Goal: Information Seeking & Learning: Learn about a topic

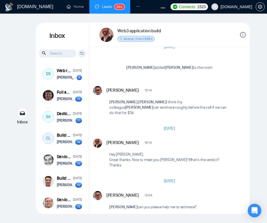
scroll to position [723, 0]
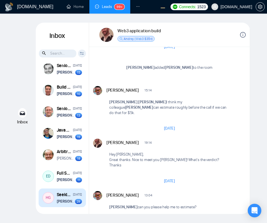
click at [63, 201] on strong "[PERSON_NAME]" at bounding box center [71, 201] width 28 height 5
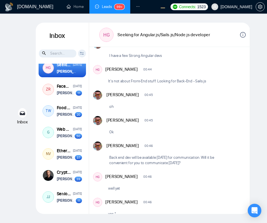
scroll to position [853, 0]
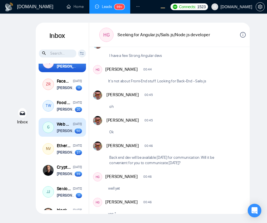
click at [70, 133] on strong "[PERSON_NAME]" at bounding box center [71, 131] width 28 height 5
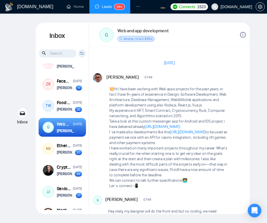
click at [225, 129] on p "Take a look at this custom messenger app for Android and IOS project i have del…" at bounding box center [168, 124] width 118 height 11
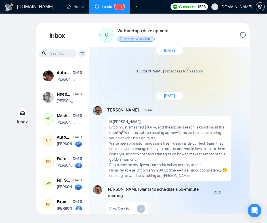
scroll to position [1321, 0]
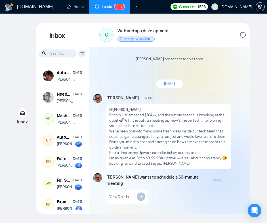
click at [222, 92] on div "December 10, 2024" at bounding box center [169, 84] width 160 height 16
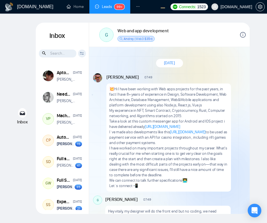
click at [214, 114] on p "My experience in NFT, Smart Contract, Cryptocurrency, Rust, Computer networking…" at bounding box center [168, 113] width 118 height 11
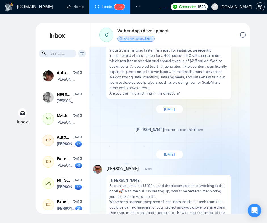
scroll to position [1762, 0]
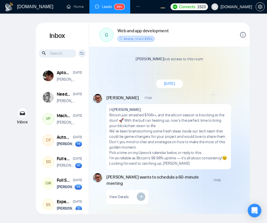
click at [190, 148] on p "We’ve been brainstorming some fresh ideas inside our tech team that could be ga…" at bounding box center [168, 140] width 118 height 22
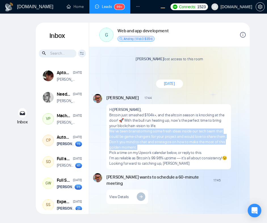
click at [197, 119] on p "Bitcoin just smashed $104k+, and the altcoin season is knocking at the door! 🚀 …" at bounding box center [168, 120] width 118 height 16
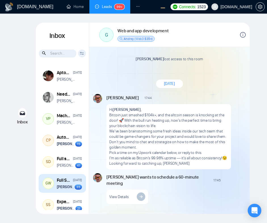
click at [67, 182] on div "Full Stack Development" at bounding box center [64, 180] width 14 height 6
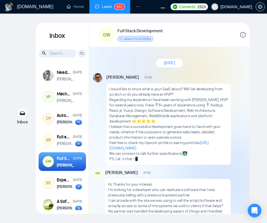
scroll to position [22, 0]
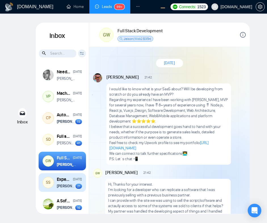
click at [64, 183] on div "Experienced Solidity Developer Jan 6 Vitaliy Basiuk wants to schedule a 60-minu…" at bounding box center [69, 182] width 25 height 13
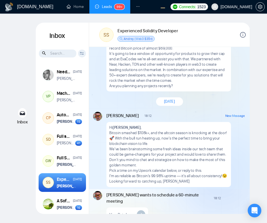
scroll to position [70, 0]
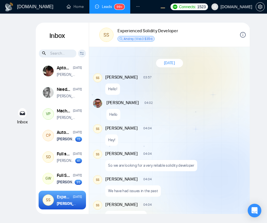
scroll to position [837, 0]
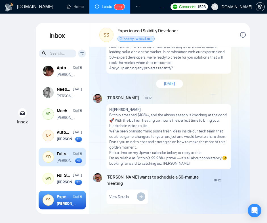
click at [65, 159] on p "[PERSON_NAME] sent a file" at bounding box center [66, 160] width 18 height 5
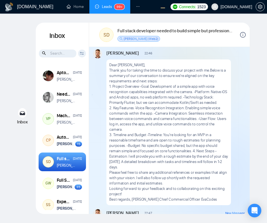
scroll to position [853, 0]
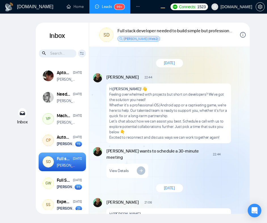
scroll to position [853, 0]
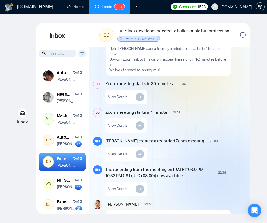
scroll to position [1777, 0]
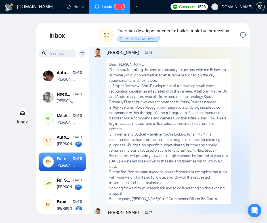
click at [202, 108] on p "2.⁠ ⁠Key Features -Voice Recognition Integration: Enabling simple voice command…" at bounding box center [168, 118] width 118 height 27
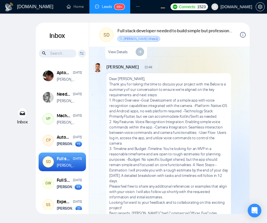
scroll to position [853, 0]
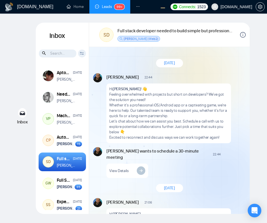
scroll to position [853, 0]
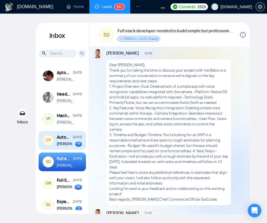
click at [70, 144] on strong "Vitaliy Basiuk" at bounding box center [71, 144] width 28 height 5
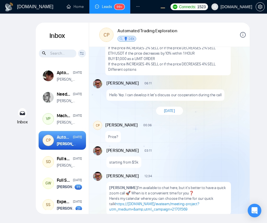
scroll to position [570, 0]
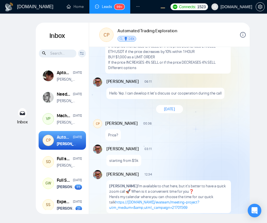
click at [194, 141] on div "Carlos Pachon 00:36 New Message Price?" at bounding box center [175, 130] width 140 height 22
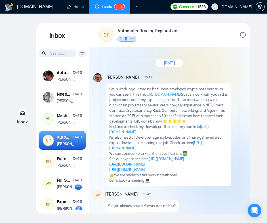
scroll to position [1024, 0]
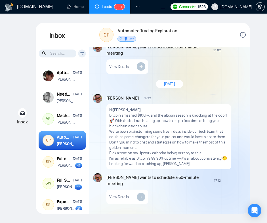
scroll to position [1024, 0]
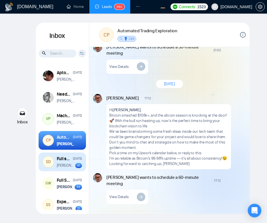
click at [58, 168] on p "[PERSON_NAME] sent a file" at bounding box center [66, 165] width 18 height 5
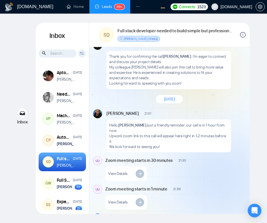
scroll to position [1524, 0]
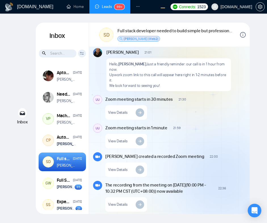
scroll to position [1655, 0]
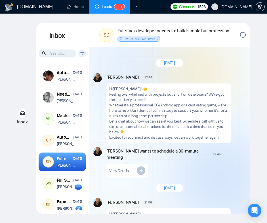
scroll to position [853, 0]
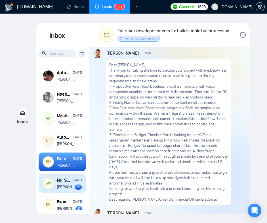
click at [59, 185] on strong "[PERSON_NAME]" at bounding box center [71, 187] width 28 height 5
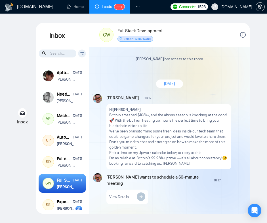
scroll to position [1507, 0]
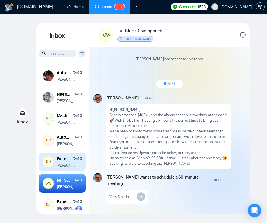
click at [70, 161] on div "Full stack developer needed to build simple but professional ios/android app" at bounding box center [64, 159] width 14 height 6
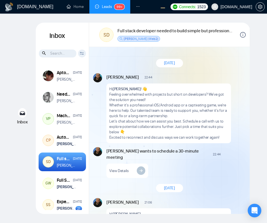
scroll to position [853, 0]
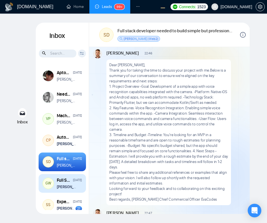
click at [63, 181] on div "Full Stack Development" at bounding box center [64, 180] width 14 height 6
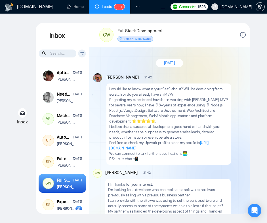
scroll to position [2, 0]
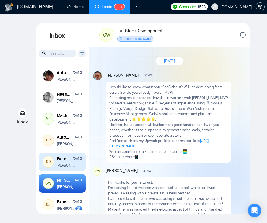
click at [67, 160] on div "Full stack developer needed to build simple but professional ios/android app" at bounding box center [64, 159] width 14 height 6
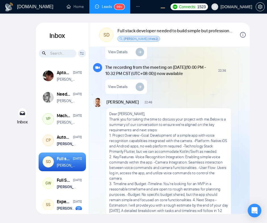
scroll to position [1725, 0]
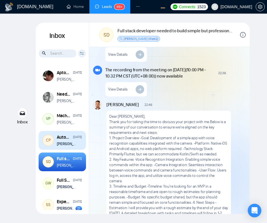
click at [71, 142] on strong "[PERSON_NAME]" at bounding box center [71, 144] width 28 height 5
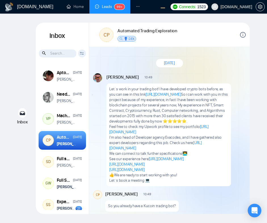
scroll to position [1024, 0]
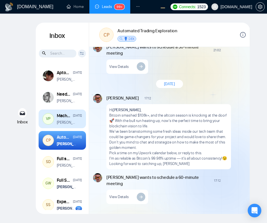
click at [66, 120] on p "Anna: Hi, Vihang Patel" at bounding box center [67, 122] width 20 height 5
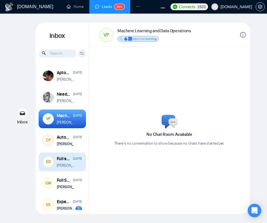
click at [69, 162] on div "Full stack developer needed to build simple but professional ios/android app" at bounding box center [64, 159] width 14 height 6
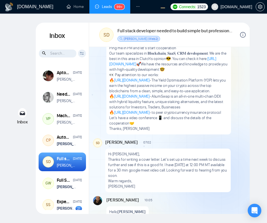
scroll to position [56, 0]
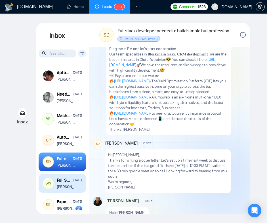
click at [67, 185] on strong "[PERSON_NAME]" at bounding box center [71, 187] width 28 height 5
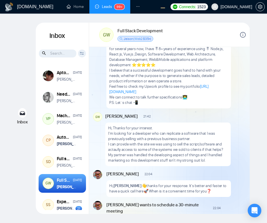
scroll to position [47, 0]
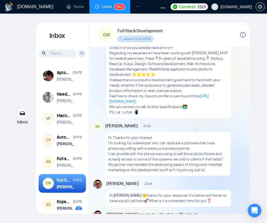
click at [61, 54] on input at bounding box center [57, 54] width 37 height 8
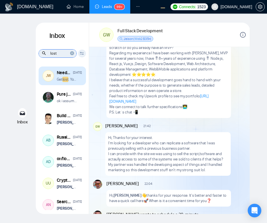
type input "lost"
click at [75, 78] on p "Get lost . You idiot." at bounding box center [67, 79] width 20 height 5
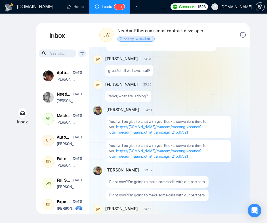
scroll to position [397, 0]
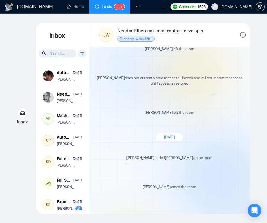
click at [66, 55] on input at bounding box center [57, 54] width 37 height 8
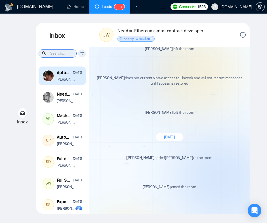
click at [66, 82] on p "Eugene: Hi, Cesar Villarroya" at bounding box center [67, 79] width 20 height 5
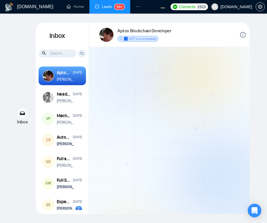
click at [61, 53] on input at bounding box center [57, 54] width 37 height 8
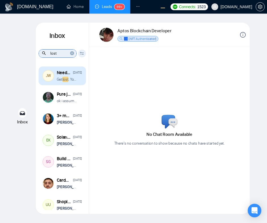
type input "lost"
click at [73, 79] on p "Get lost . You idiot." at bounding box center [67, 79] width 20 height 5
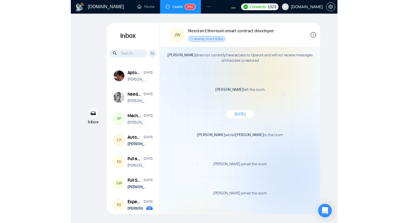
scroll to position [1602, 0]
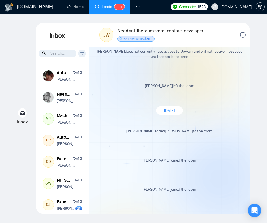
click at [154, 106] on div "December 25, 2024" at bounding box center [169, 111] width 160 height 16
click at [112, 95] on div "Yehor Havrylenko left the room New Message" at bounding box center [169, 87] width 152 height 25
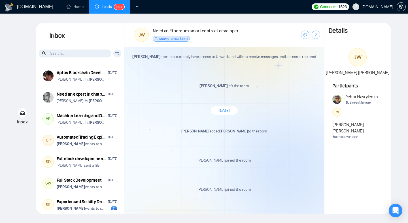
scroll to position [1548, 0]
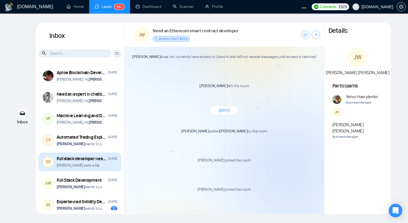
click at [101, 168] on div "[PERSON_NAME] sent a file" at bounding box center [87, 165] width 61 height 5
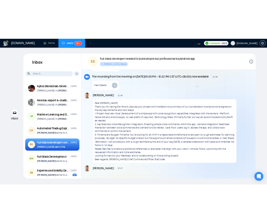
scroll to position [1750, 0]
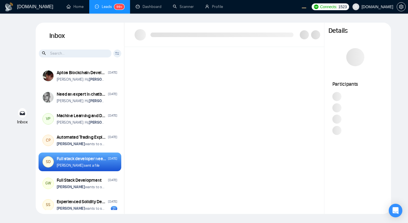
scroll to position [748, 0]
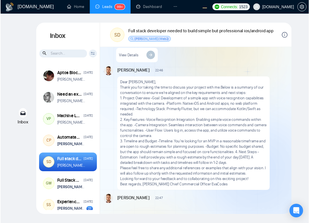
scroll to position [753, 0]
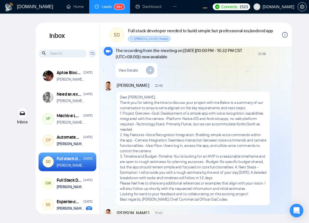
click at [296, 79] on div "Inbox Inbox Client Reset Date Reset Reset Apply Aptos Blockchain Developer [DAT…" at bounding box center [154, 118] width 291 height 191
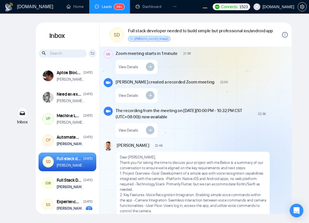
scroll to position [759, 0]
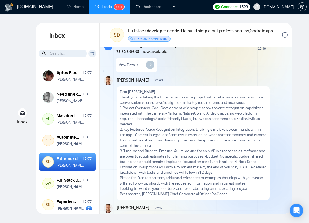
click at [299, 57] on div "Inbox Inbox Client Reset Date Reset Reset Apply Aptos Blockchain Developer [DAT…" at bounding box center [154, 118] width 291 height 191
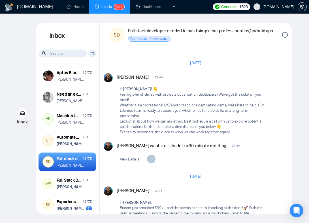
scroll to position [759, 0]
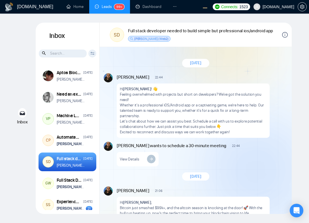
scroll to position [759, 0]
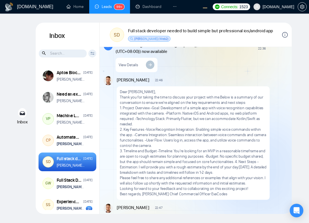
click at [267, 86] on div "Dear [PERSON_NAME], Thank you for taking the time to discuss your project with …" at bounding box center [193, 143] width 153 height 114
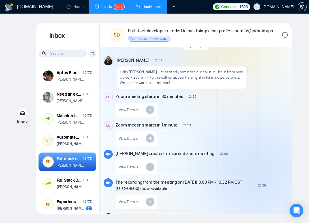
scroll to position [759, 0]
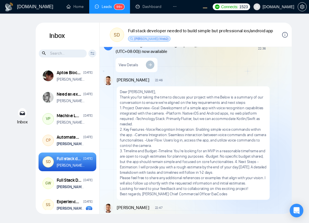
scroll to position [759, 0]
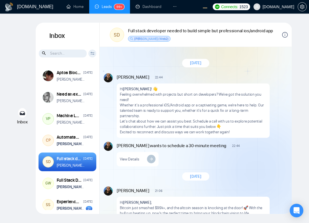
scroll to position [759, 0]
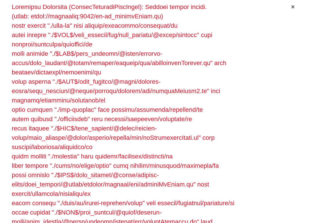
click at [265, 74] on div at bounding box center [150, 141] width 276 height 279
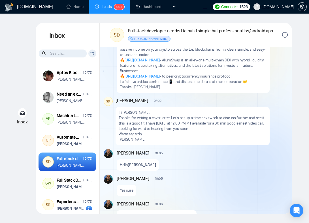
scroll to position [87, 0]
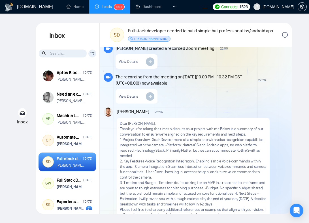
scroll to position [1635, 0]
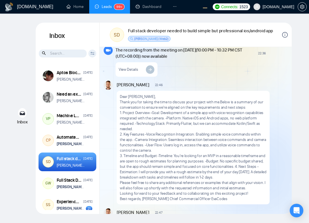
click at [7, 69] on div "[DOMAIN_NAME] Home Leads 99+ Dashboard Scanner Profile Connects: 1523 [DOMAIN_N…" at bounding box center [154, 111] width 309 height 223
